Goal: Task Accomplishment & Management: Complete application form

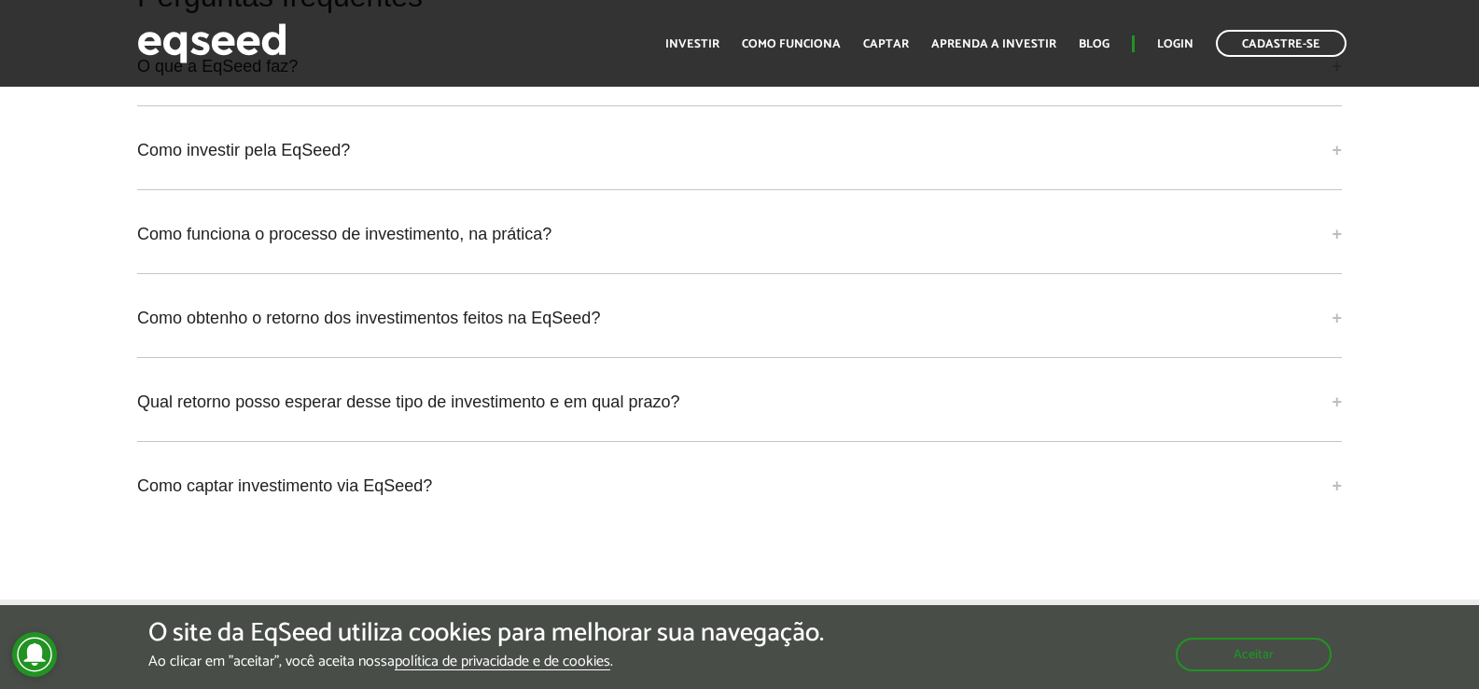
scroll to position [4664, 0]
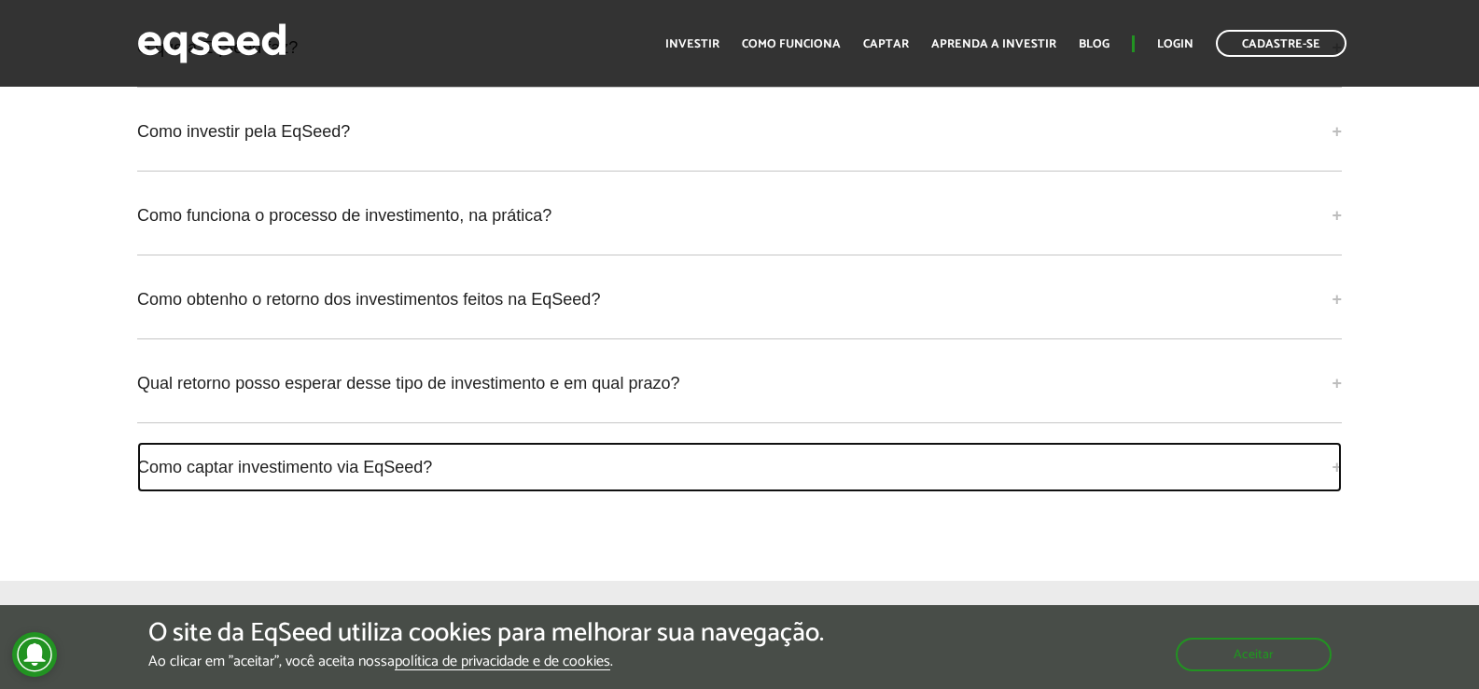
click at [1330, 448] on link "Como captar investimento via EqSeed?" at bounding box center [739, 467] width 1204 height 50
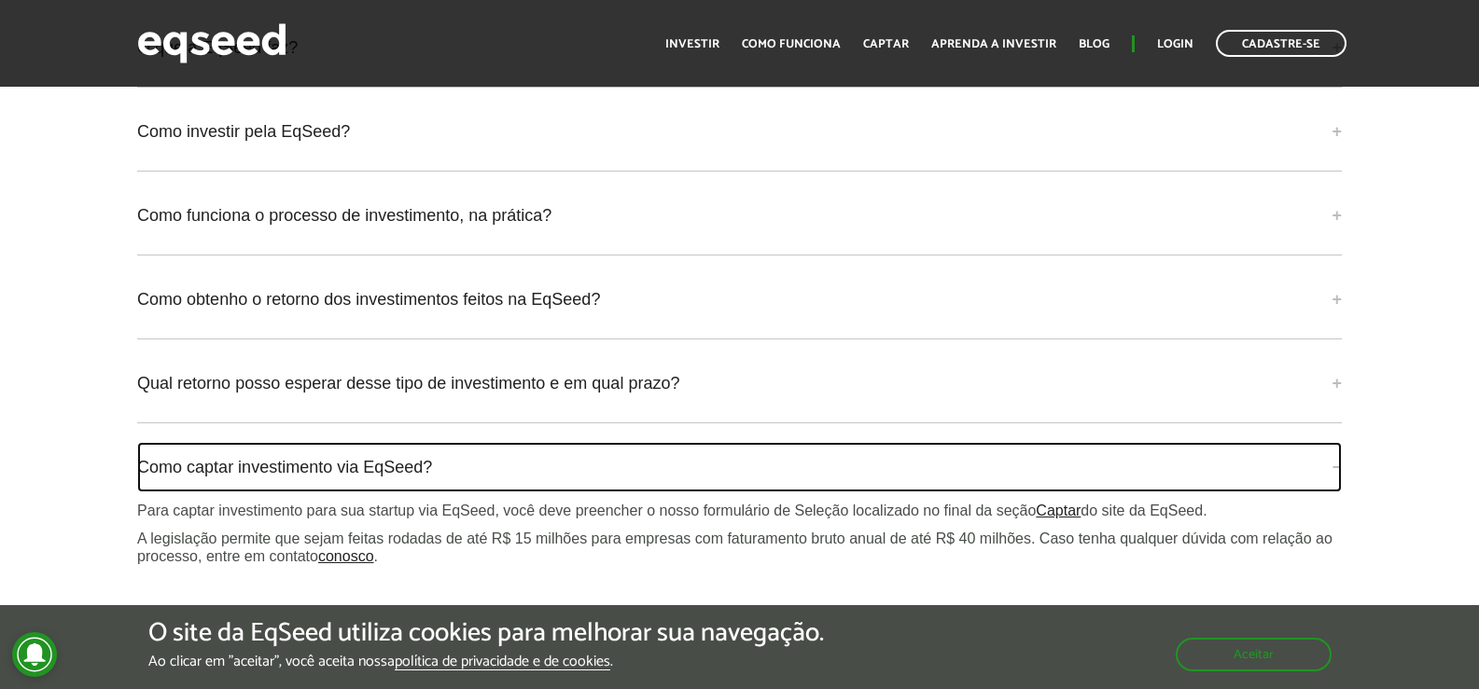
scroll to position [4758, 0]
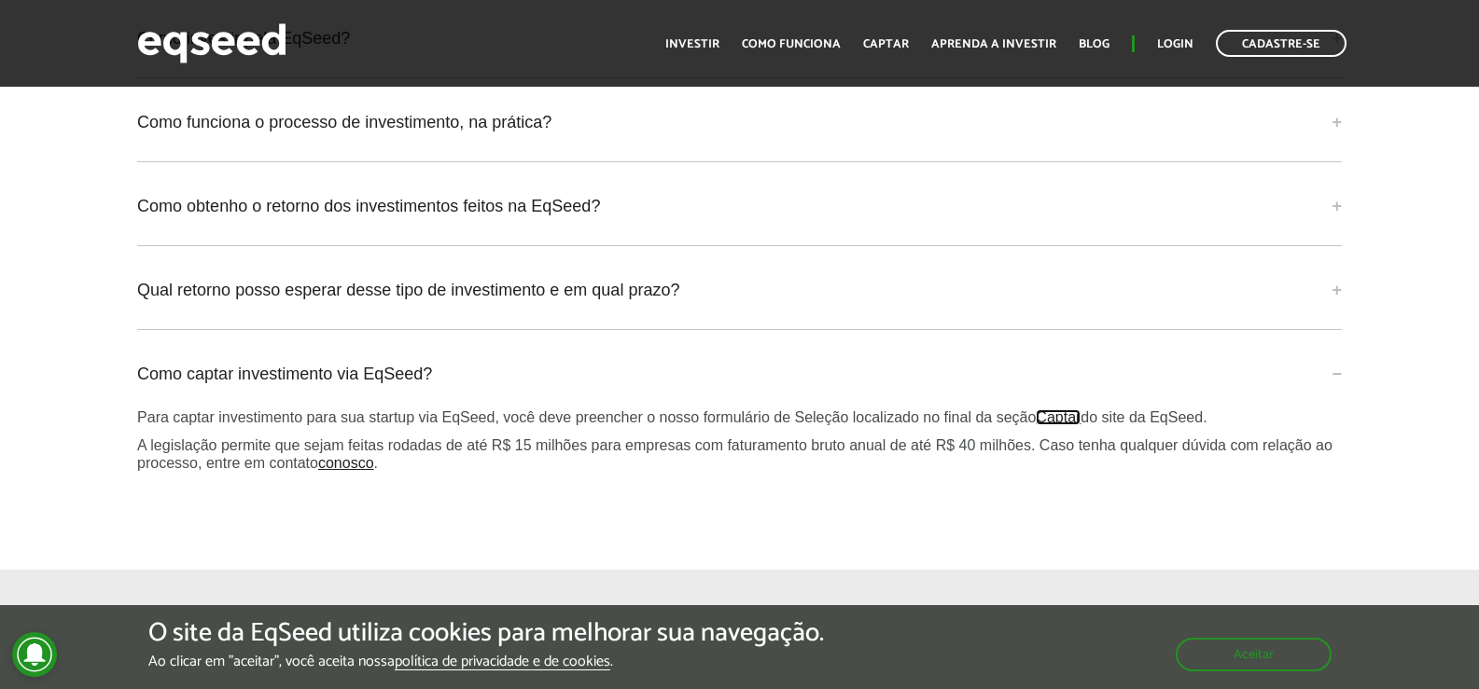
click at [1057, 410] on link "Captar" at bounding box center [1058, 417] width 45 height 15
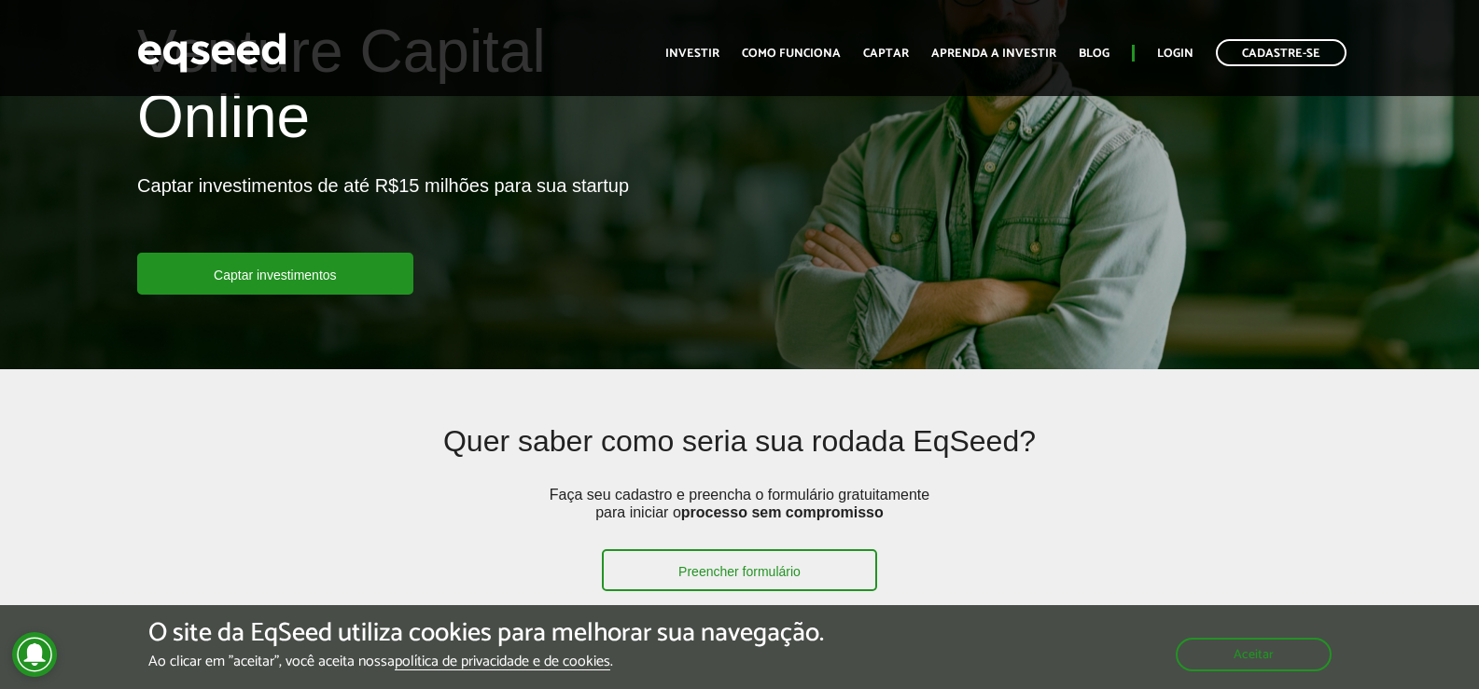
scroll to position [187, 0]
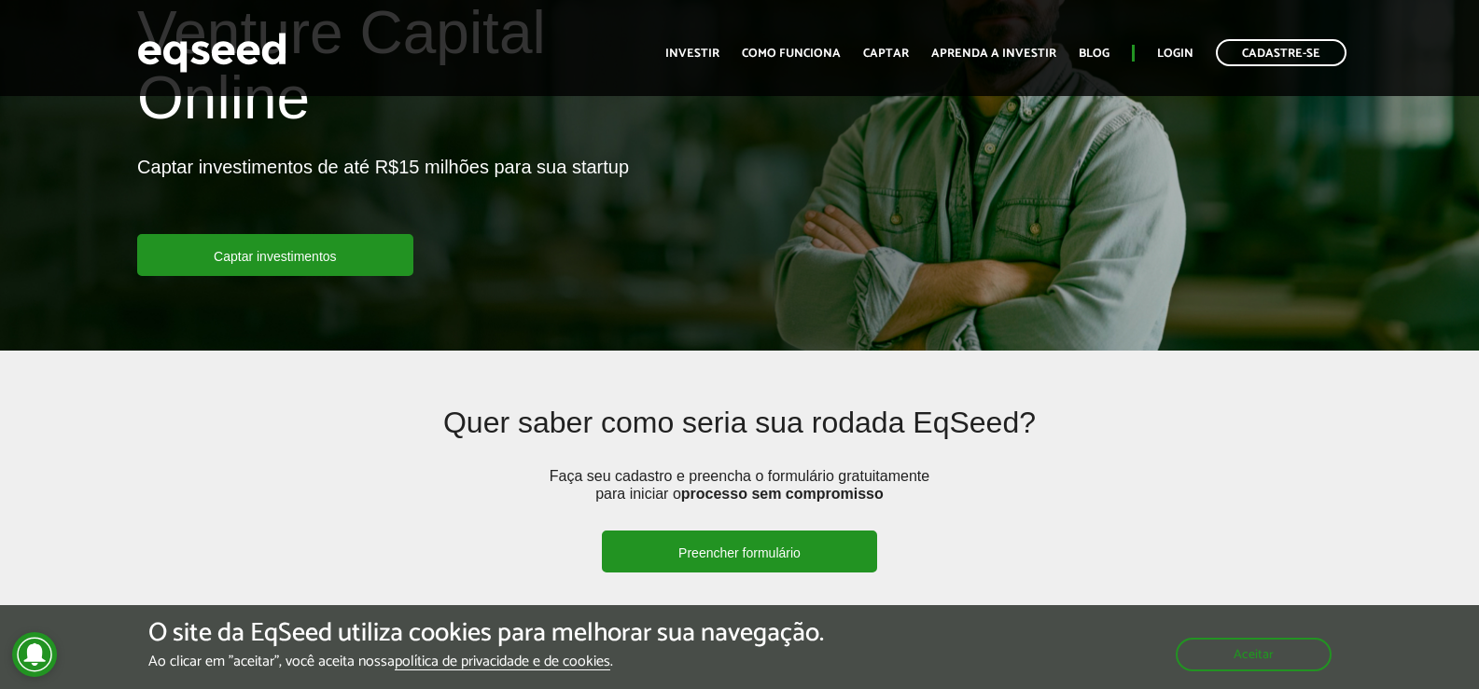
click at [844, 541] on link "Preencher formulário" at bounding box center [739, 552] width 275 height 42
